Goal: Information Seeking & Learning: Find contact information

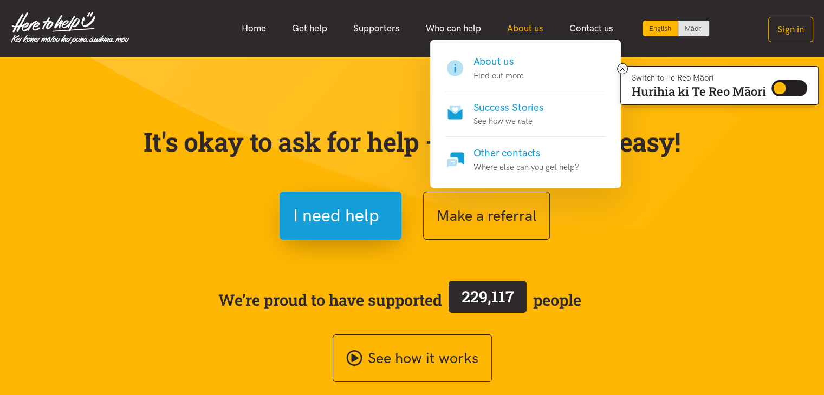
click at [521, 27] on link "About us" at bounding box center [525, 28] width 62 height 23
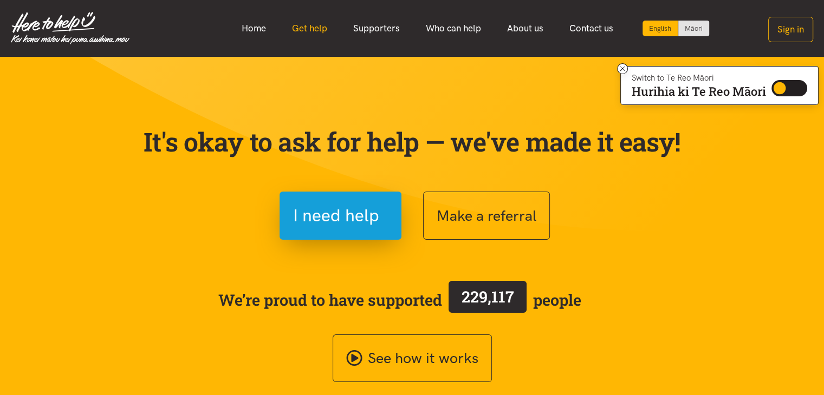
click at [308, 23] on link "Get help" at bounding box center [309, 28] width 61 height 23
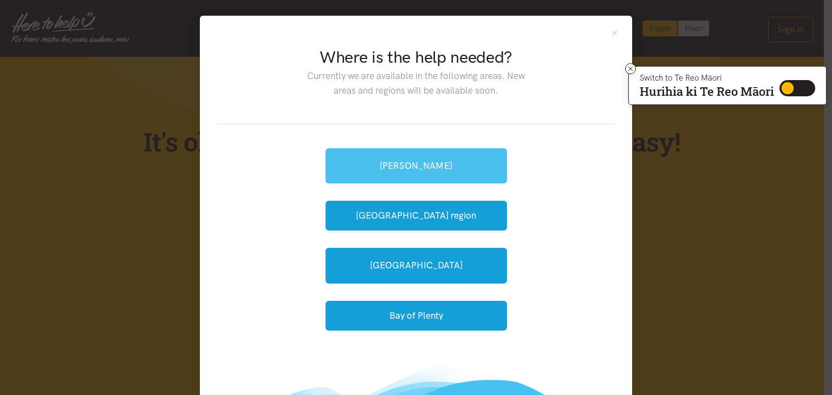
click at [423, 166] on link "[PERSON_NAME]" at bounding box center [415, 165] width 181 height 35
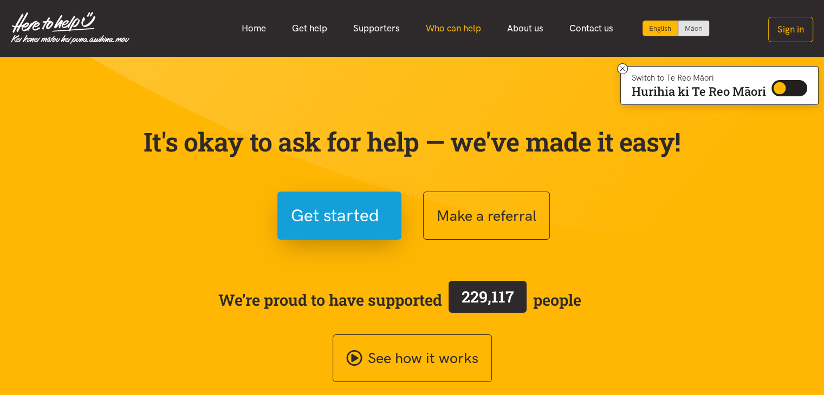
click at [452, 28] on link "Who can help" at bounding box center [453, 28] width 81 height 23
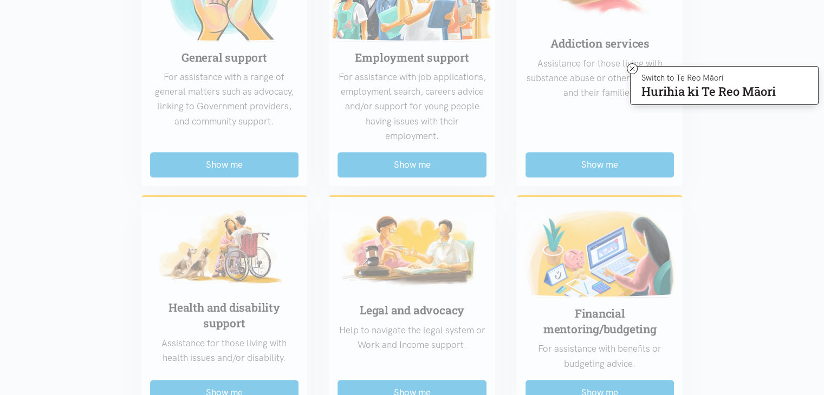
scroll to position [758, 0]
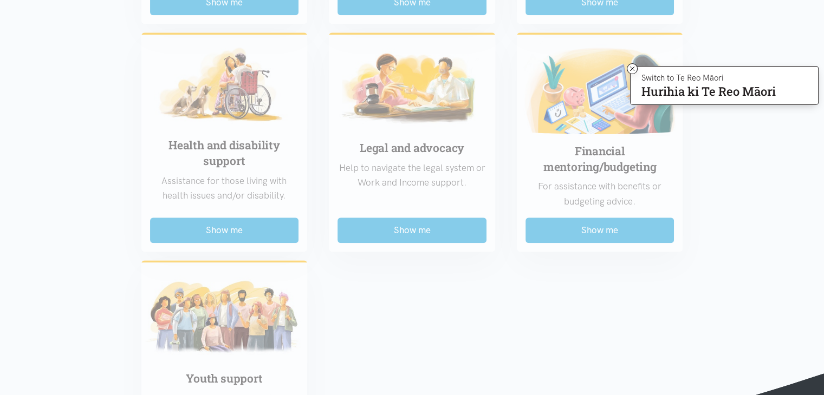
click at [427, 228] on div "Food support For emergency cases only – will include essential non-perishable f…" at bounding box center [411, 9] width 563 height 937
click at [393, 226] on div "Food support For emergency cases only – will include essential non-perishable f…" at bounding box center [411, 9] width 563 height 937
click at [391, 180] on div "Food support For emergency cases only – will include essential non-perishable f…" at bounding box center [411, 9] width 563 height 937
click at [369, 229] on div "Food support For emergency cases only – will include essential non-perishable f…" at bounding box center [411, 9] width 563 height 937
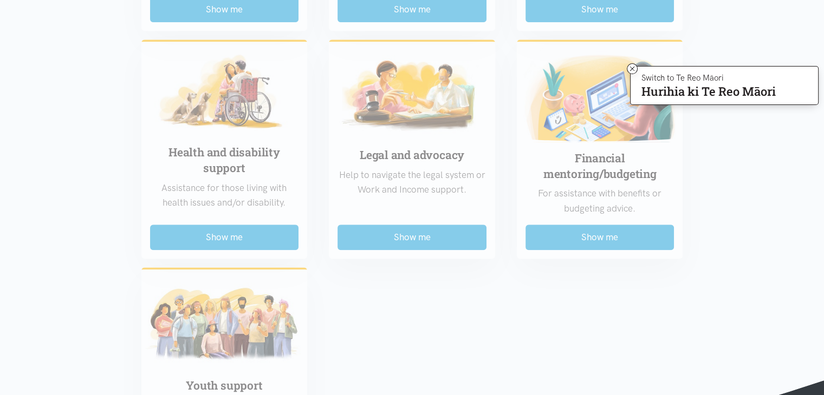
scroll to position [750, 0]
click at [408, 242] on div "Food support For emergency cases only – will include essential non-perishable f…" at bounding box center [411, 16] width 563 height 937
click at [404, 165] on div "Food support For emergency cases only – will include essential non-perishable f…" at bounding box center [411, 16] width 563 height 937
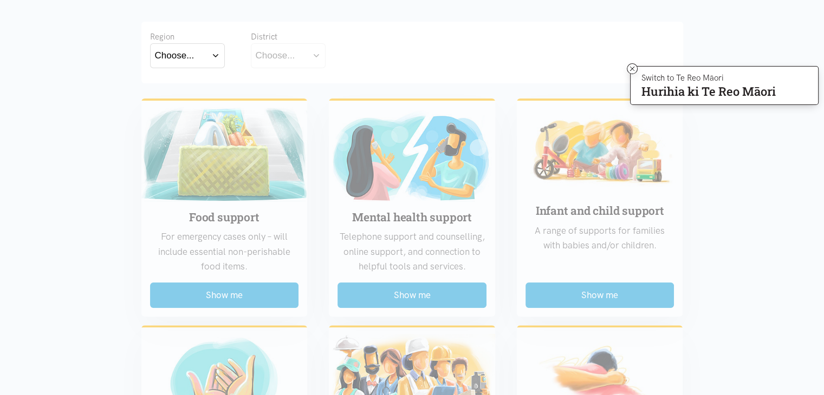
scroll to position [47, 0]
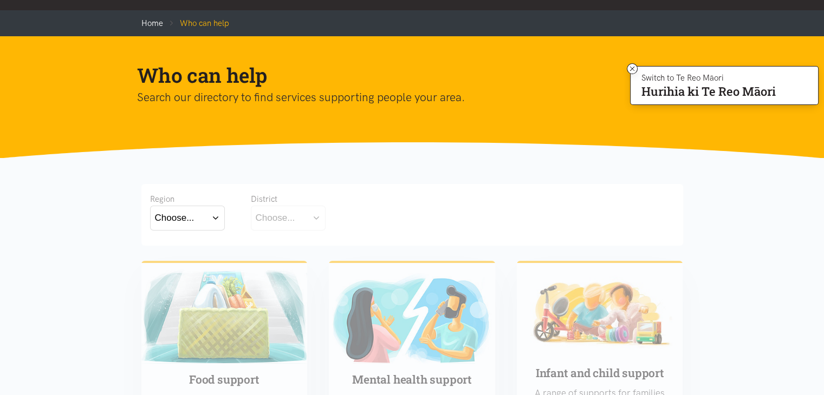
click at [212, 217] on button "Choose..." at bounding box center [187, 218] width 75 height 24
click at [173, 264] on label "Waikato" at bounding box center [187, 266] width 65 height 14
click at [0, 0] on input "Waikato" at bounding box center [0, 0] width 0 height 0
click at [348, 212] on button "Choose..." at bounding box center [305, 218] width 108 height 24
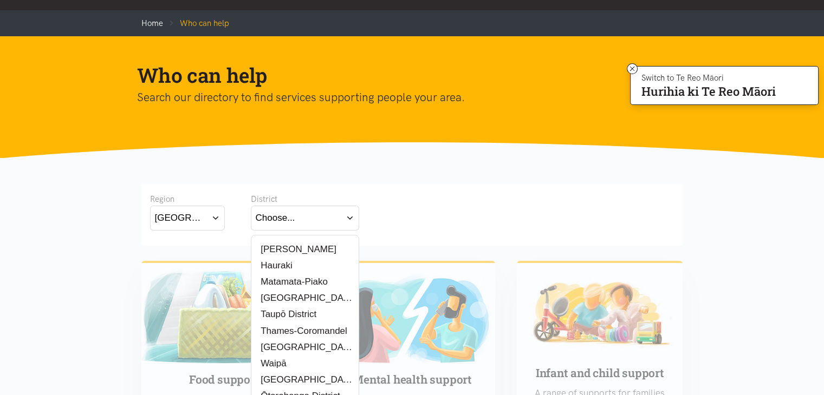
drag, startPoint x: 305, startPoint y: 247, endPoint x: 321, endPoint y: 239, distance: 17.4
click at [305, 247] on div "[PERSON_NAME]" at bounding box center [305, 250] width 99 height 14
click at [284, 247] on label "[PERSON_NAME]" at bounding box center [296, 250] width 81 height 14
click at [0, 0] on input "[PERSON_NAME]" at bounding box center [0, 0] width 0 height 0
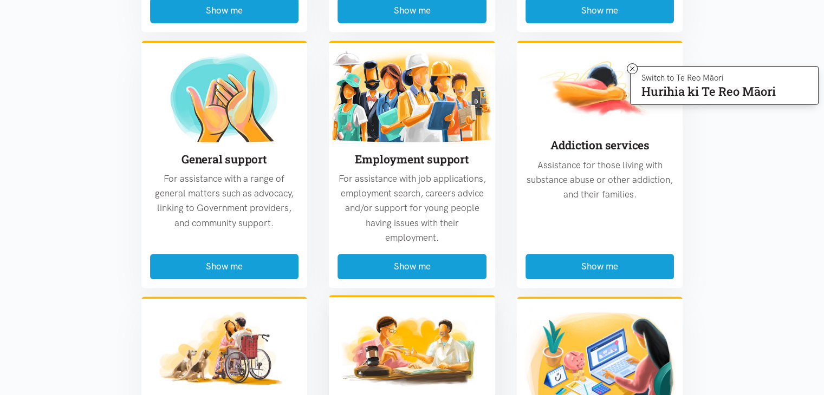
scroll to position [696, 0]
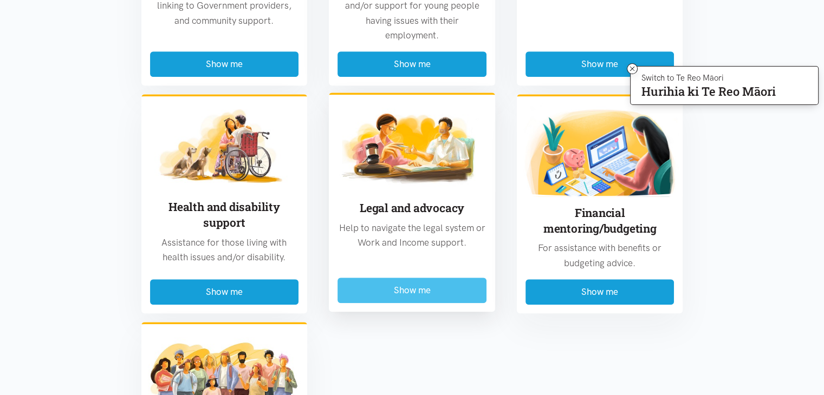
click at [409, 289] on button "Show me" at bounding box center [411, 290] width 149 height 25
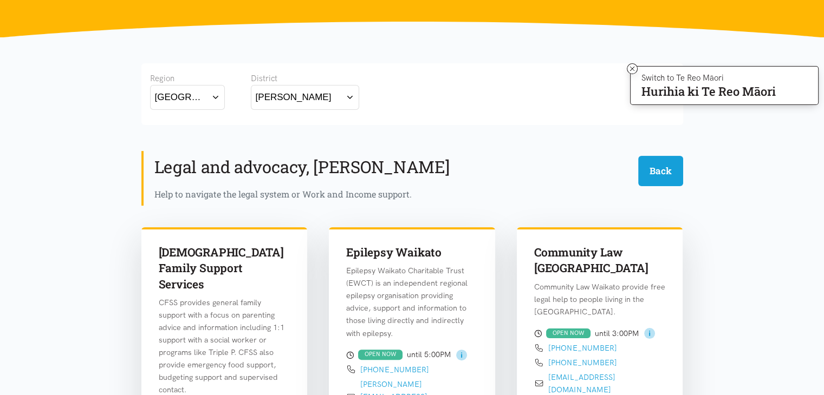
scroll to position [0, 0]
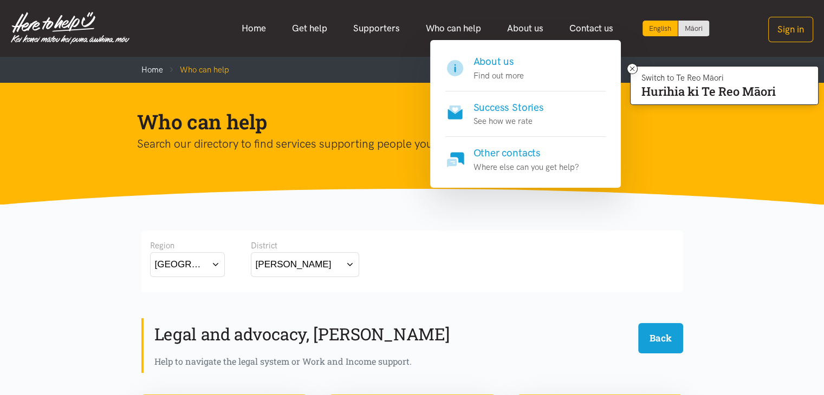
click at [497, 151] on h4 "Other contacts" at bounding box center [526, 153] width 106 height 15
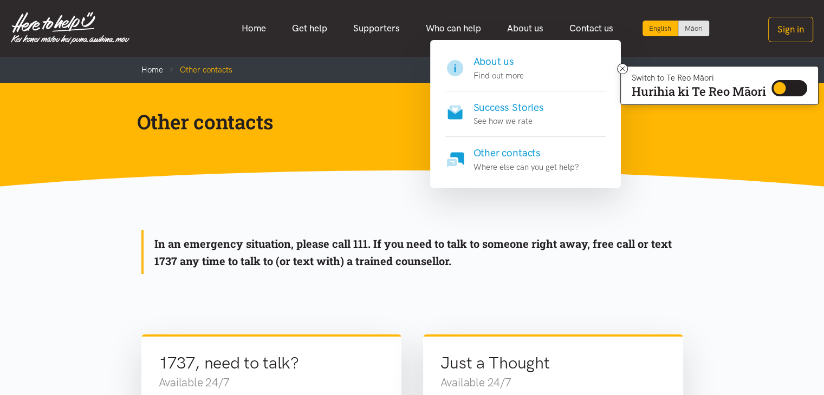
click at [485, 63] on h4 "About us" at bounding box center [498, 61] width 50 height 15
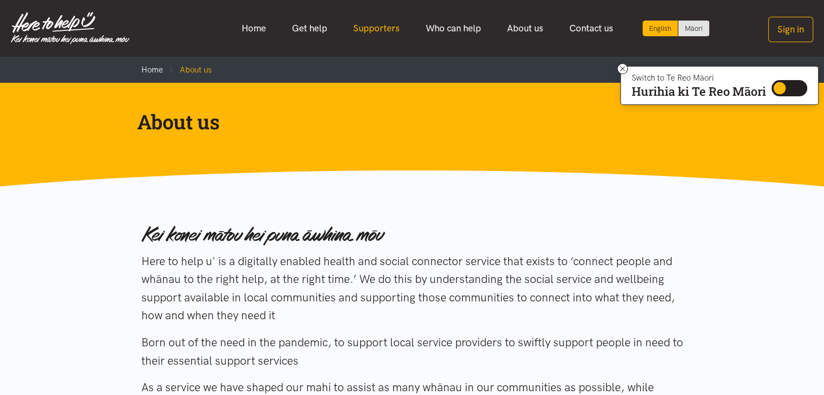
click at [383, 29] on link "Supporters" at bounding box center [376, 28] width 73 height 23
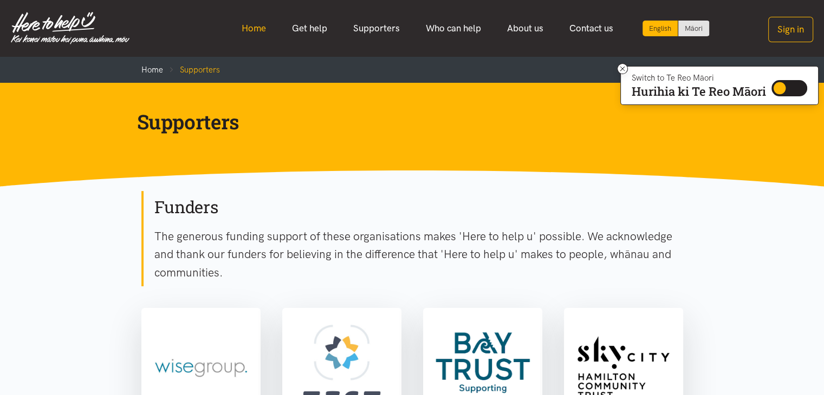
click at [255, 22] on link "Home" at bounding box center [253, 28] width 50 height 23
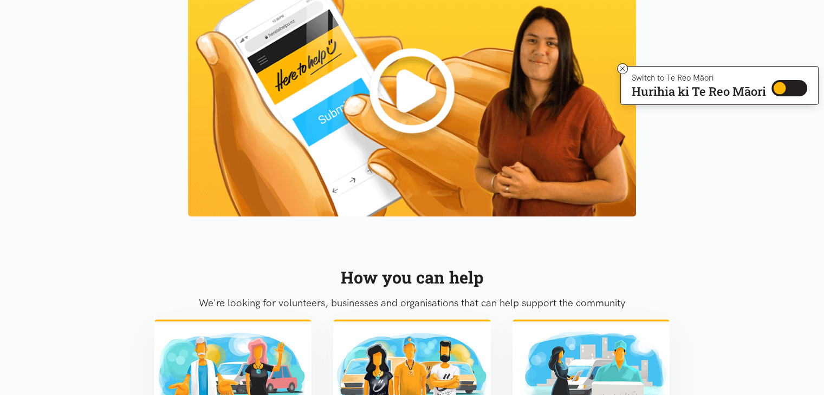
scroll to position [920, 0]
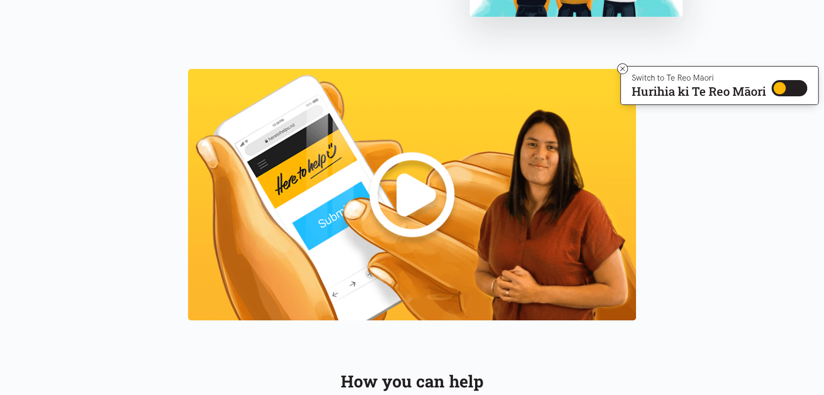
click at [408, 195] on img at bounding box center [412, 195] width 448 height 252
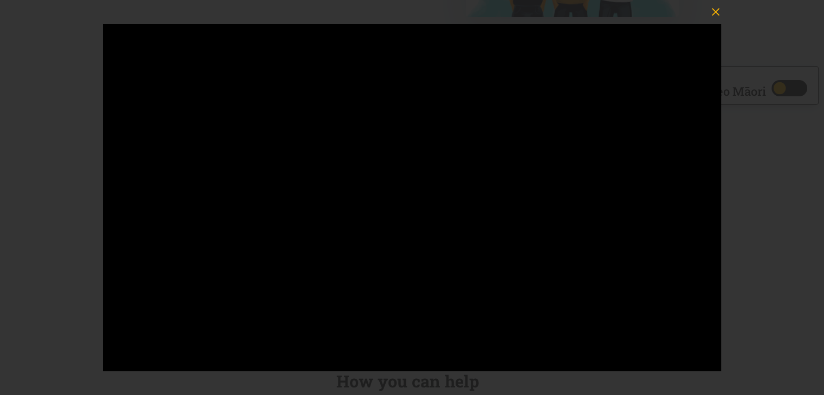
click at [711, 9] on icon "button" at bounding box center [715, 11] width 15 height 15
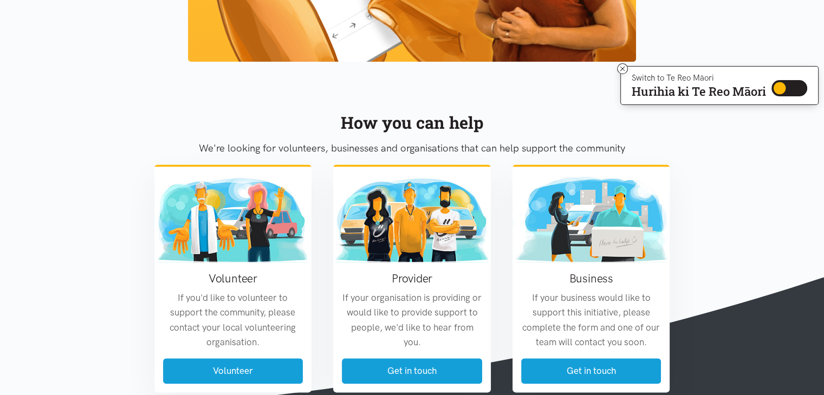
scroll to position [1245, 0]
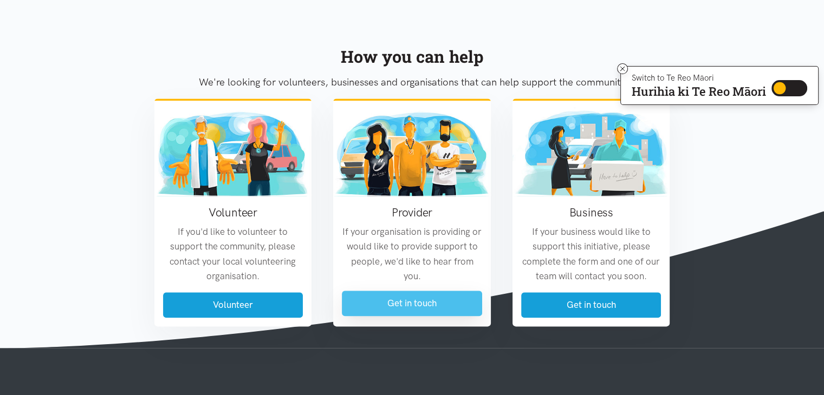
click at [429, 298] on link "Get in touch" at bounding box center [412, 303] width 140 height 25
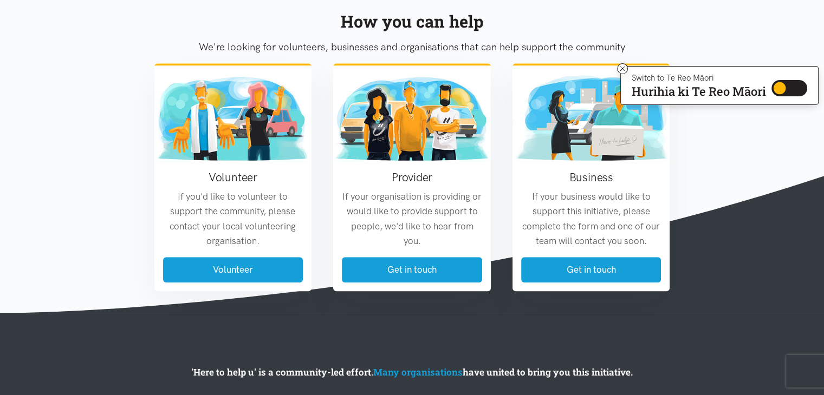
scroll to position [703, 0]
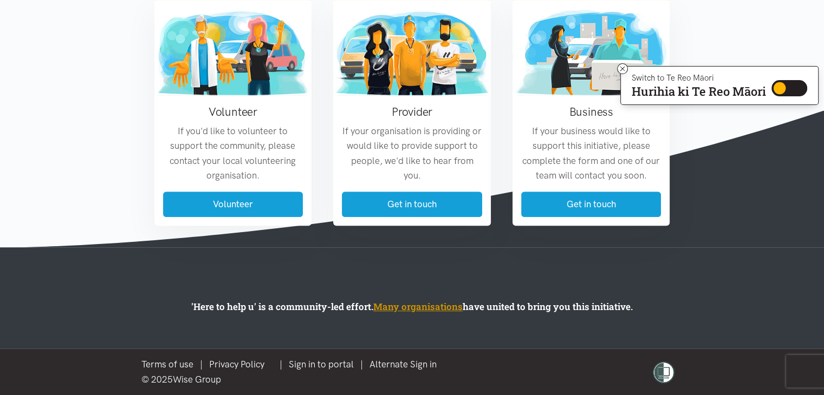
click at [437, 308] on link "Many organisations" at bounding box center [417, 307] width 89 height 12
